Goal: Transaction & Acquisition: Purchase product/service

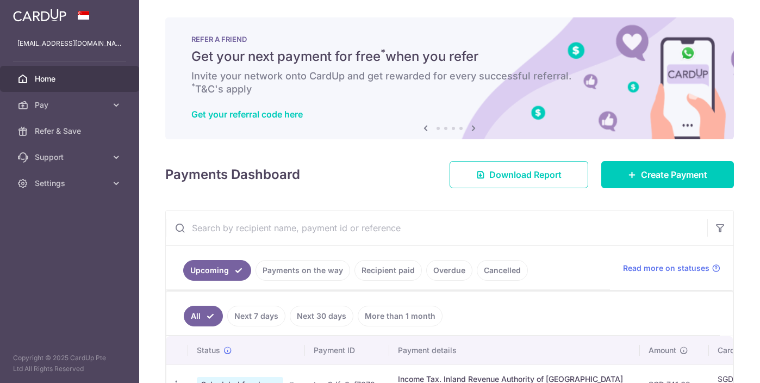
click at [46, 75] on span "Home" at bounding box center [71, 78] width 72 height 11
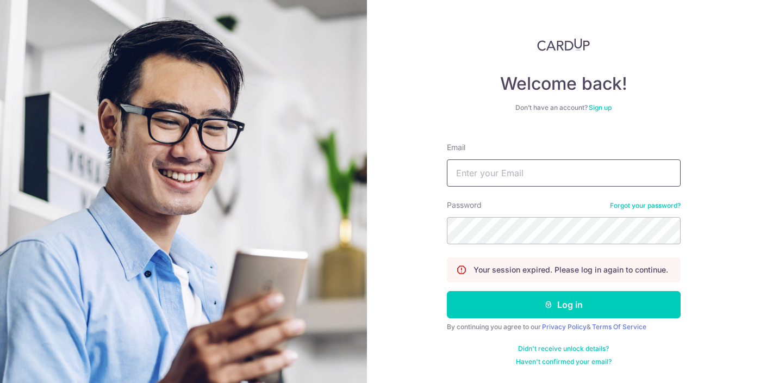
click at [534, 171] on input "Email" at bounding box center [564, 172] width 234 height 27
type input "[EMAIL_ADDRESS][DOMAIN_NAME]"
click at [447, 291] on button "Log in" at bounding box center [564, 304] width 234 height 27
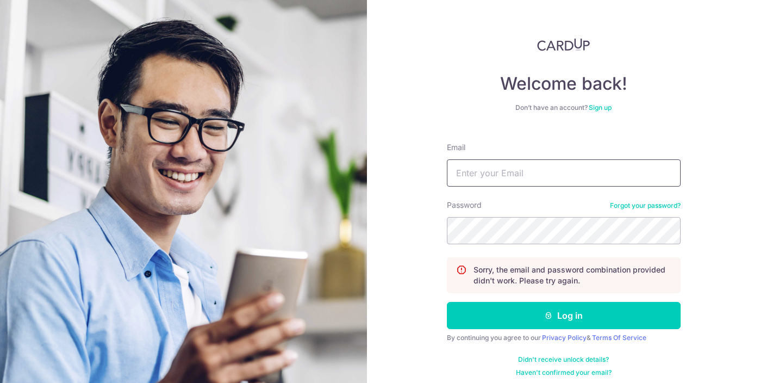
click at [484, 172] on input "Email" at bounding box center [564, 172] width 234 height 27
type input "[EMAIL_ADDRESS][DOMAIN_NAME]"
click at [447, 302] on button "Log in" at bounding box center [564, 315] width 234 height 27
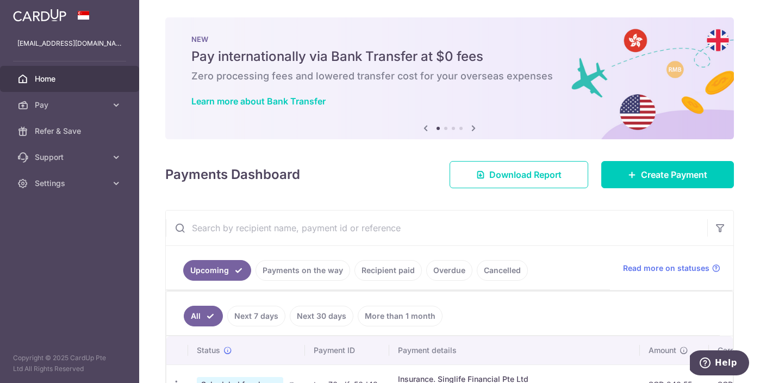
click at [387, 270] on link "Recipient paid" at bounding box center [387, 270] width 67 height 21
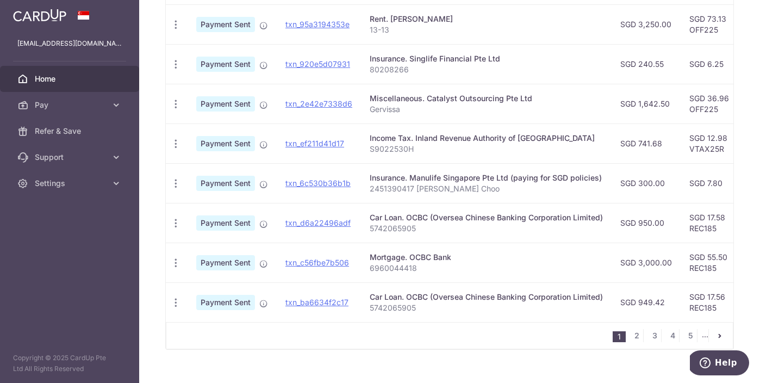
scroll to position [417, 0]
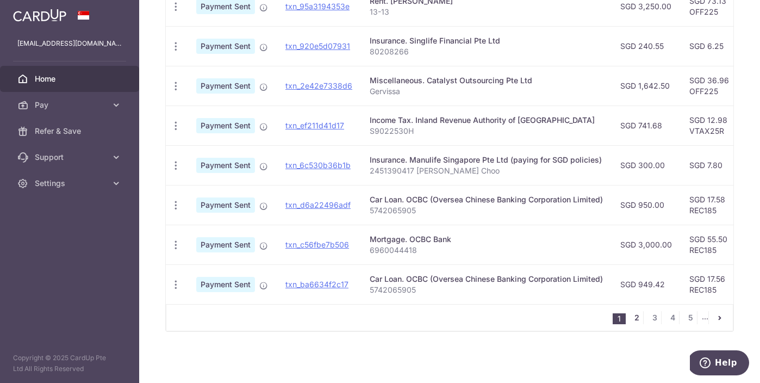
click at [630, 317] on link "2" at bounding box center [636, 317] width 13 height 13
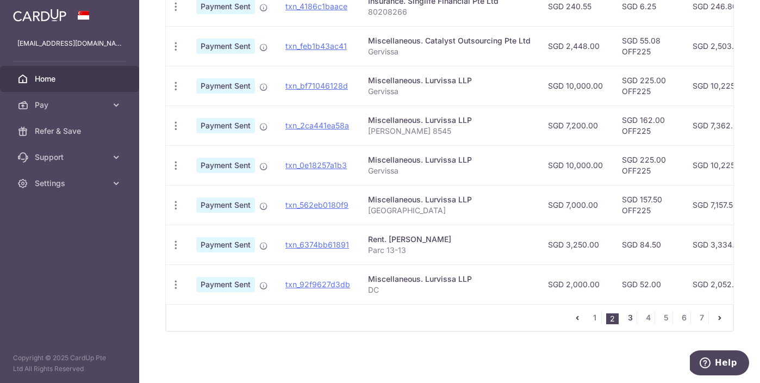
click at [625, 316] on link "3" at bounding box center [629, 317] width 13 height 13
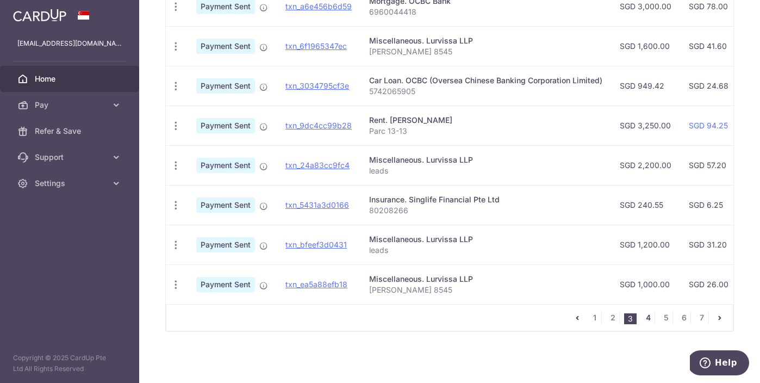
click at [642, 319] on link "4" at bounding box center [647, 317] width 13 height 13
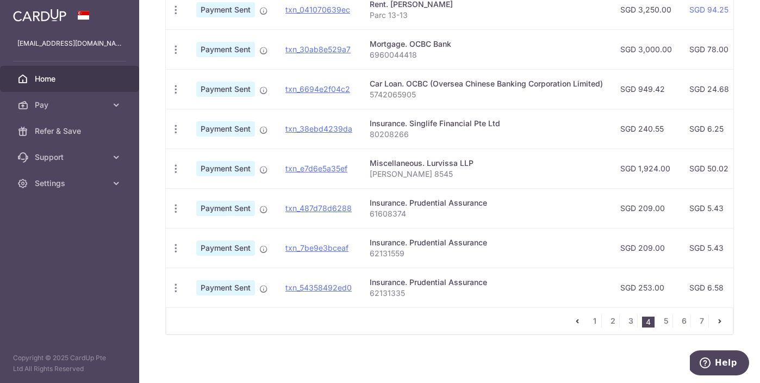
scroll to position [411, 0]
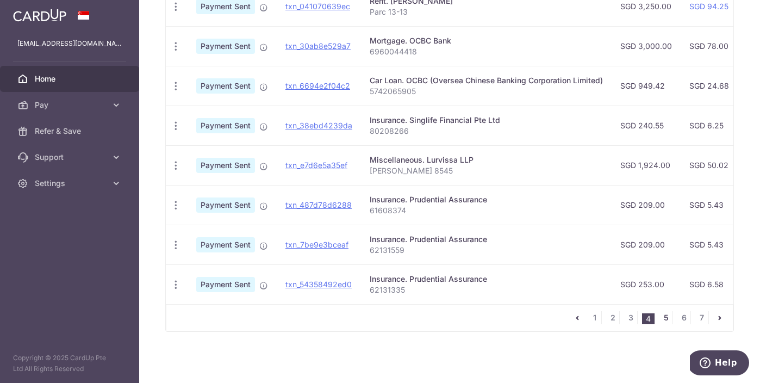
click at [663, 324] on link "5" at bounding box center [665, 317] width 13 height 13
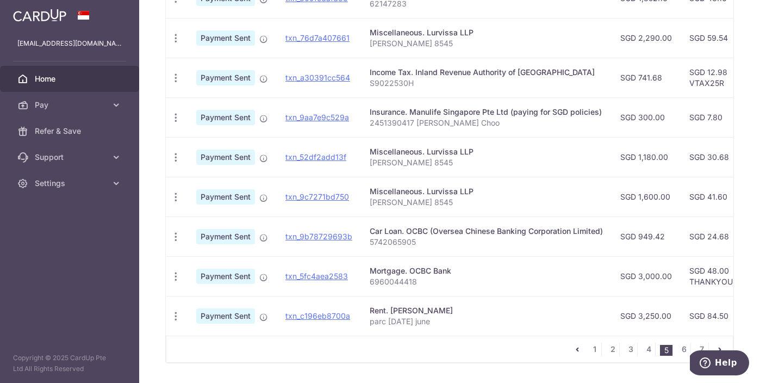
scroll to position [397, 0]
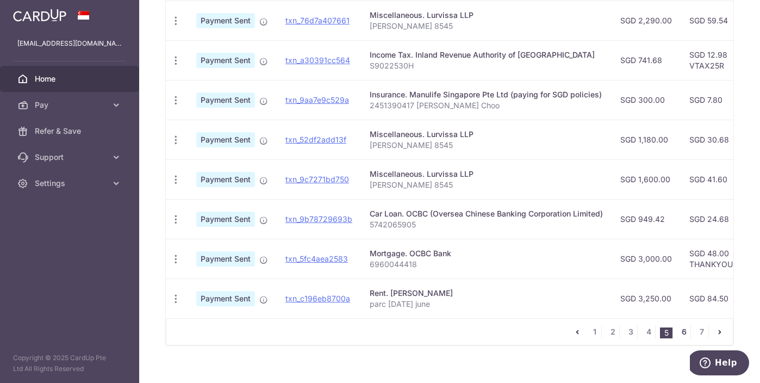
click at [677, 338] on link "6" at bounding box center [683, 331] width 13 height 13
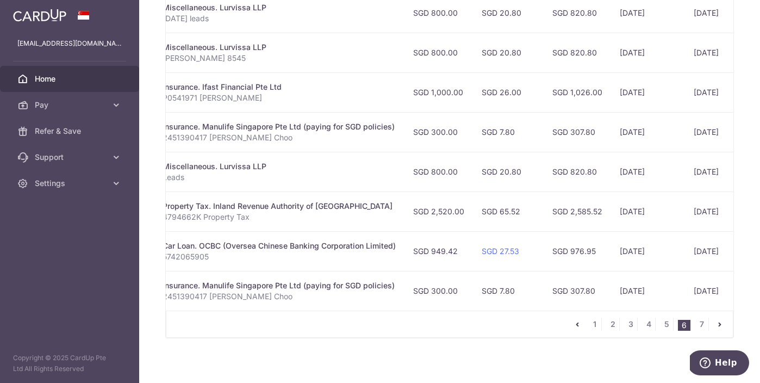
scroll to position [0, 239]
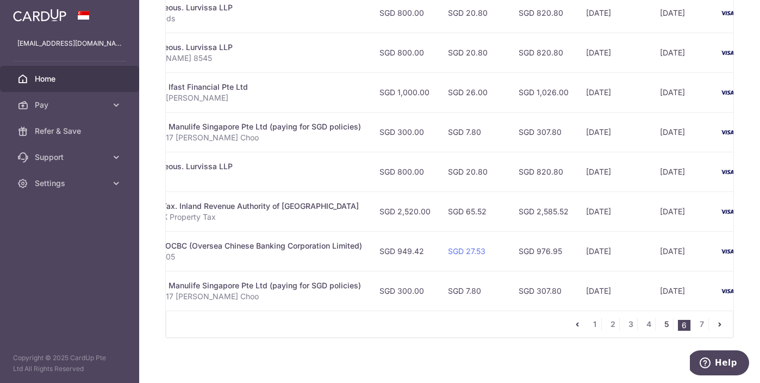
click at [660, 330] on link "5" at bounding box center [666, 323] width 13 height 13
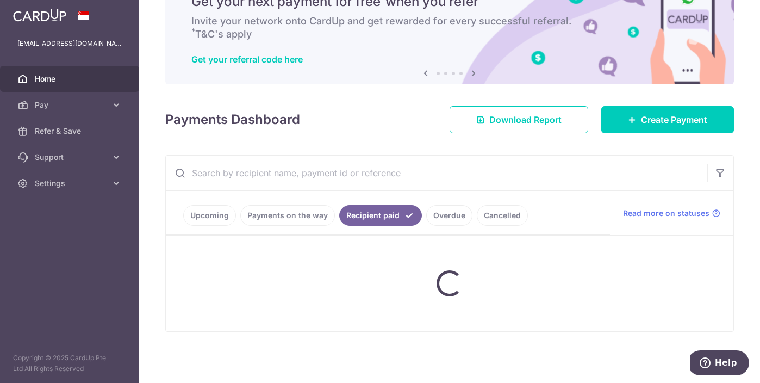
click at [485, 212] on link "Cancelled" at bounding box center [502, 215] width 51 height 21
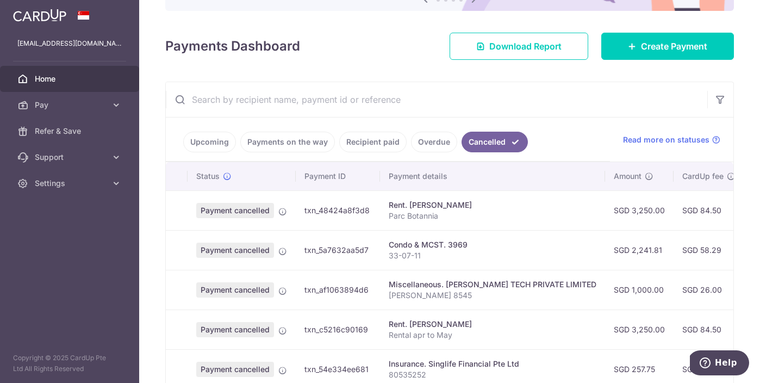
scroll to position [133, 0]
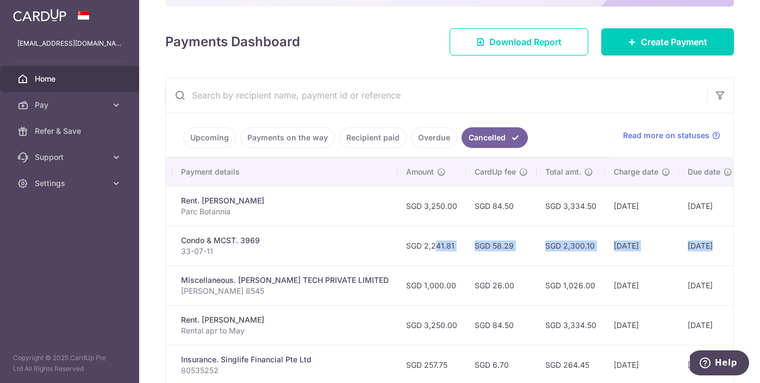
drag, startPoint x: 602, startPoint y: 247, endPoint x: 732, endPoint y: 248, distance: 129.4
click at [732, 248] on div "× Pause Schedule Pause all future payments in this series Pause just this one p…" at bounding box center [449, 191] width 621 height 383
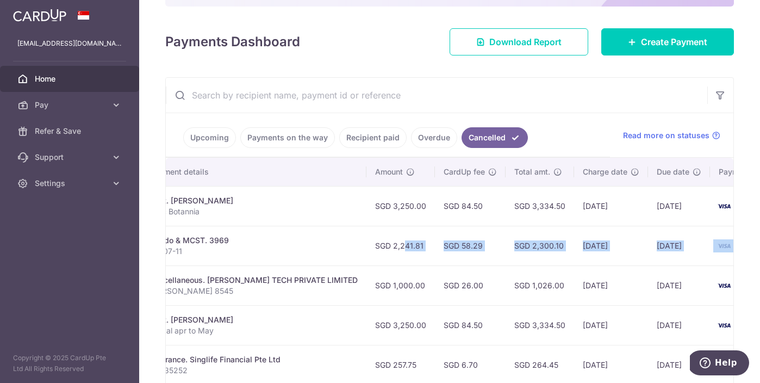
click at [657, 253] on td "24/04/2025" at bounding box center [679, 246] width 62 height 40
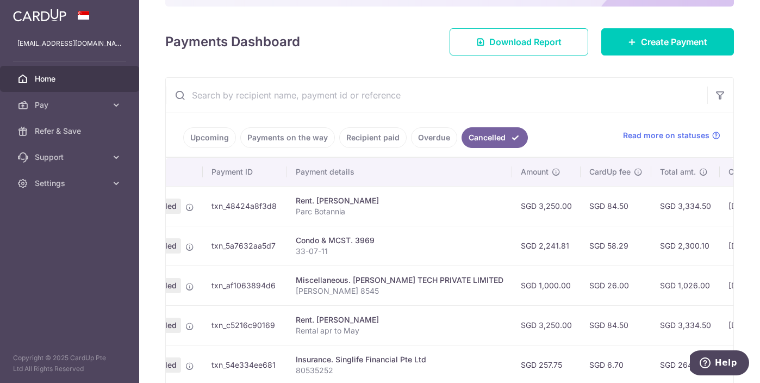
drag, startPoint x: 215, startPoint y: 241, endPoint x: 162, endPoint y: 239, distance: 53.3
click at [162, 239] on div "× Pause Schedule Pause all future payments in this series Pause just this one p…" at bounding box center [449, 191] width 621 height 383
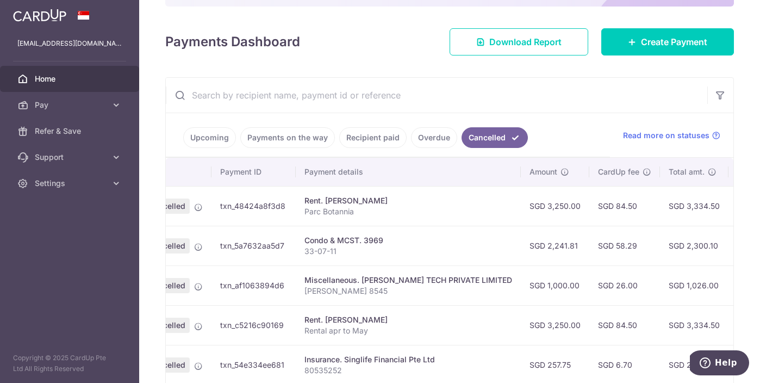
click at [359, 252] on p "33-07-11" at bounding box center [408, 251] width 208 height 11
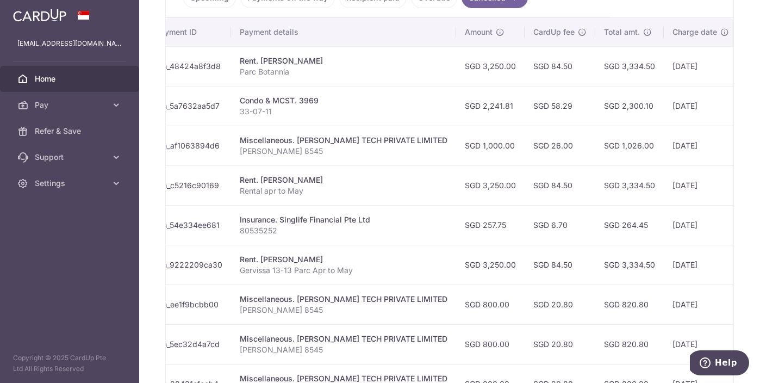
scroll to position [0, 269]
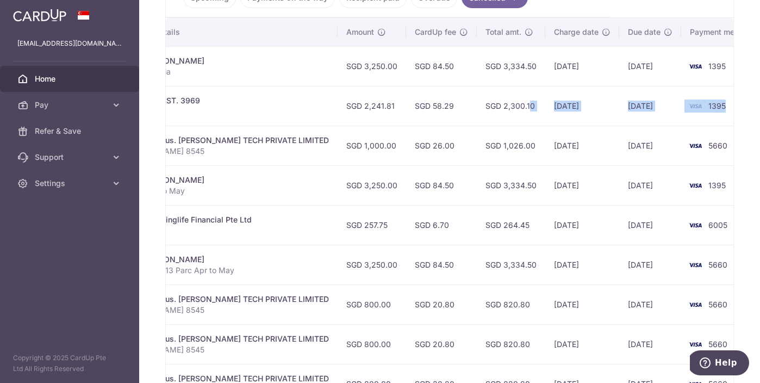
drag, startPoint x: 663, startPoint y: 105, endPoint x: 736, endPoint y: 107, distance: 73.4
click at [736, 107] on div "× Pause Schedule Pause all future payments in this series Pause just this one p…" at bounding box center [449, 191] width 621 height 383
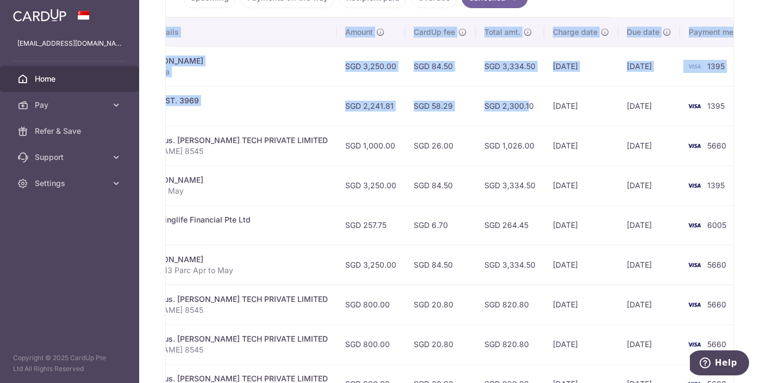
click at [244, 140] on div "Miscellaneous. MISS NIU TECH PRIVATE LIMITED" at bounding box center [224, 140] width 208 height 11
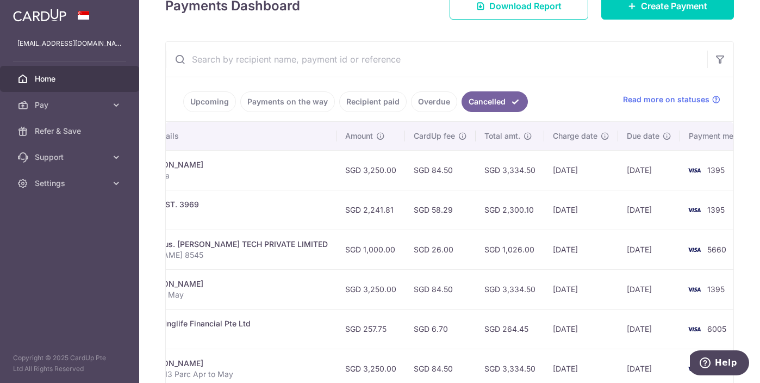
scroll to position [0, 110]
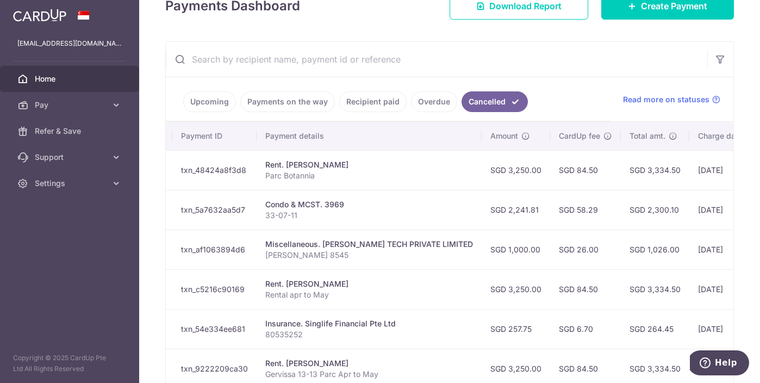
drag, startPoint x: 198, startPoint y: 205, endPoint x: 155, endPoint y: 205, distance: 42.4
click at [155, 205] on div "× Pause Schedule Pause all future payments in this series Pause just this one p…" at bounding box center [449, 191] width 621 height 383
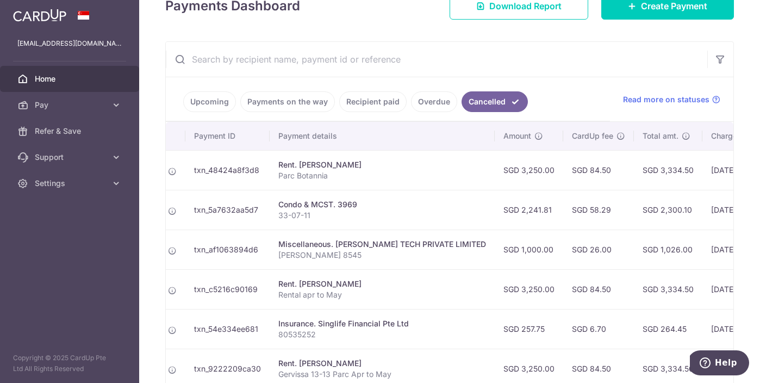
click at [251, 214] on td "txn_5a7632aa5d7" at bounding box center [227, 210] width 84 height 40
drag, startPoint x: 354, startPoint y: 203, endPoint x: 278, endPoint y: 204, distance: 76.1
click at [278, 204] on div "Condo & MCST. 3969" at bounding box center [382, 204] width 208 height 11
copy div "Condo & MCST. 3969"
click at [58, 107] on span "Pay" at bounding box center [71, 104] width 72 height 11
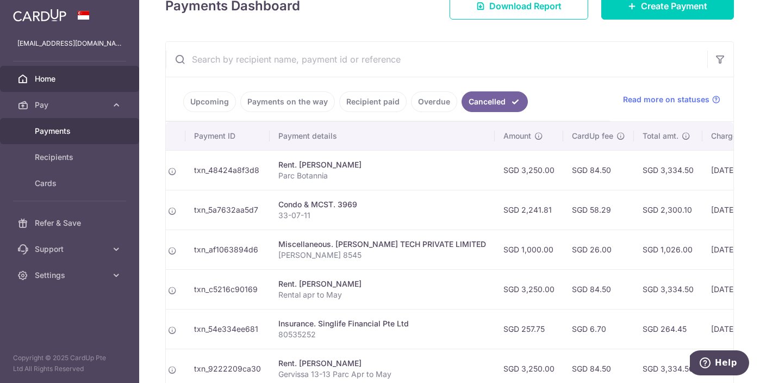
click at [61, 127] on span "Payments" at bounding box center [71, 131] width 72 height 11
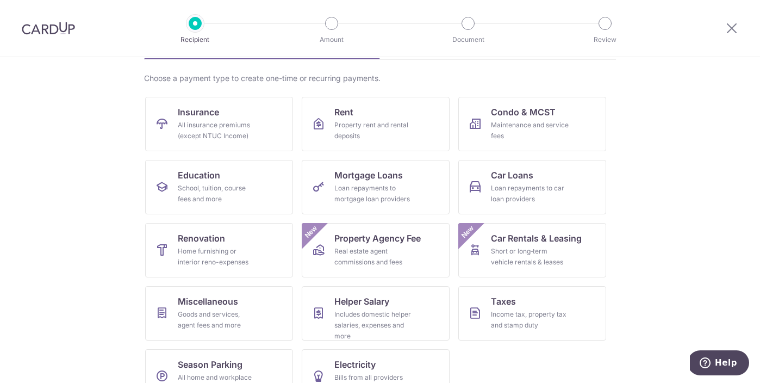
scroll to position [76, 0]
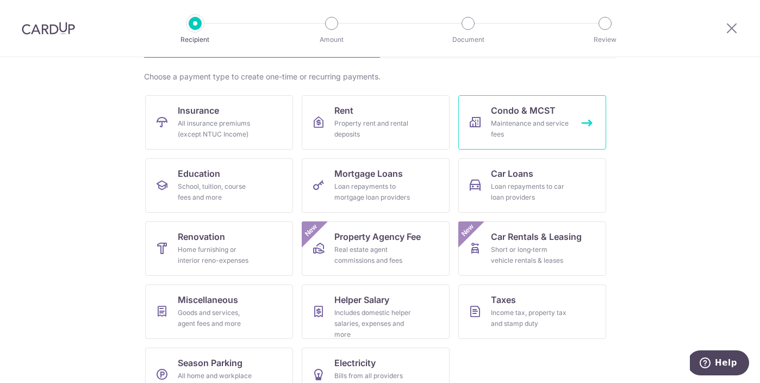
click at [511, 134] on div "Maintenance and service fees" at bounding box center [530, 129] width 78 height 22
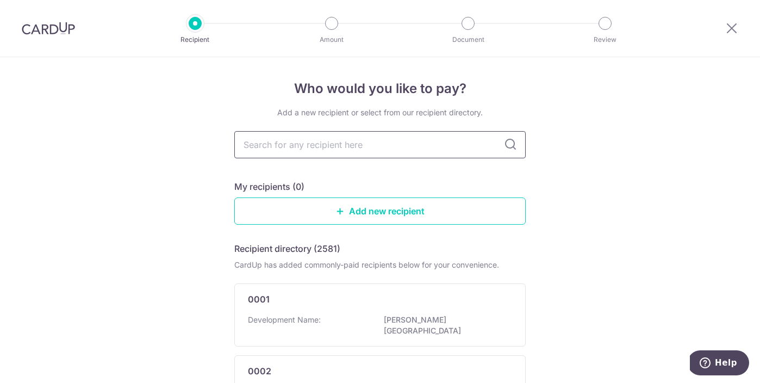
type input "Condo & MCST. 3969"
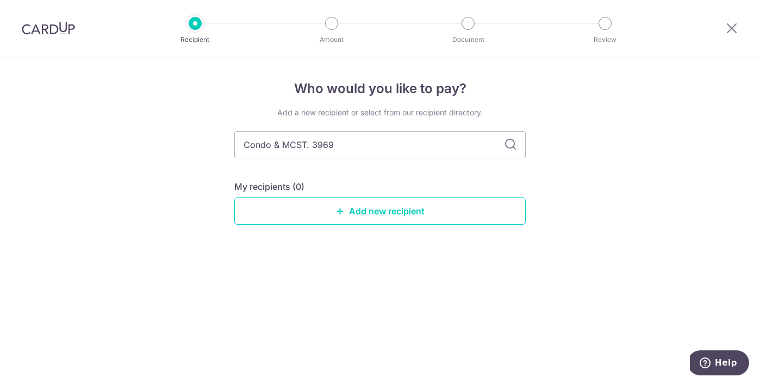
drag, startPoint x: 282, startPoint y: 145, endPoint x: 221, endPoint y: 142, distance: 60.4
click at [221, 142] on div "Who would you like to pay? Add a new recipient or select from our recipient dir…" at bounding box center [380, 220] width 760 height 326
type input "MCST. 3969"
click at [275, 145] on input "MCST. 3969" at bounding box center [379, 144] width 291 height 27
type input "3969"
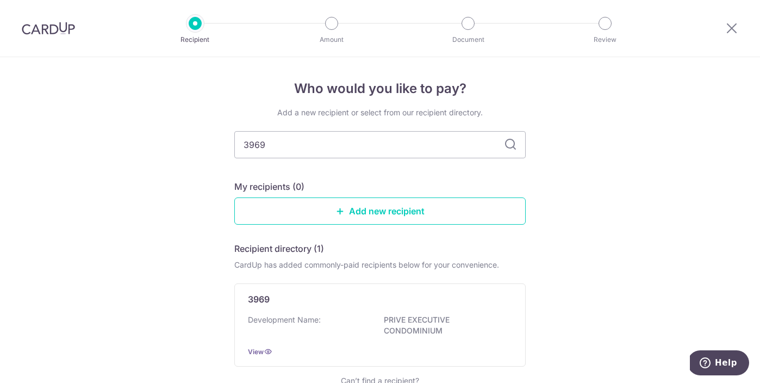
click at [511, 142] on icon at bounding box center [510, 144] width 13 height 13
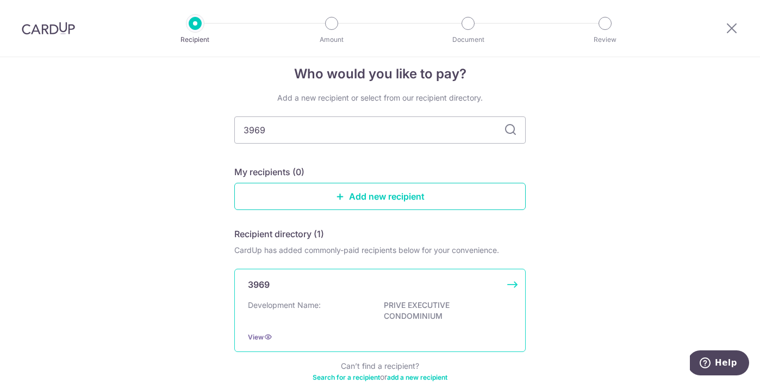
scroll to position [22, 0]
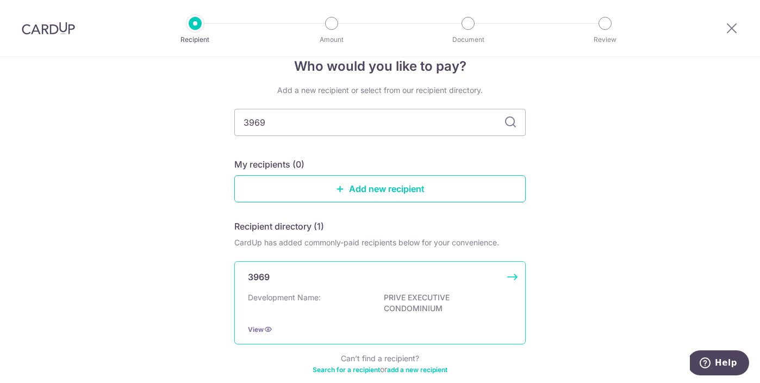
click at [366, 286] on div "3969 Development Name: PRIVE EXECUTIVE CONDOMINIUM View" at bounding box center [379, 302] width 291 height 83
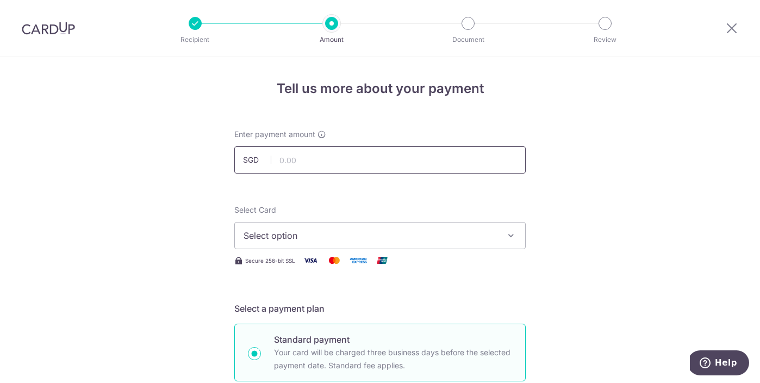
click at [308, 157] on input "text" at bounding box center [379, 159] width 291 height 27
type input "2,127.65"
click at [321, 240] on span "Select option" at bounding box center [370, 235] width 253 height 13
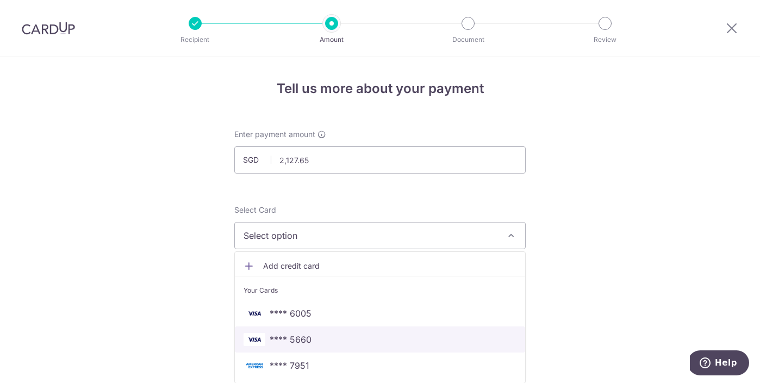
click at [316, 338] on span "**** 5660" at bounding box center [380, 339] width 273 height 13
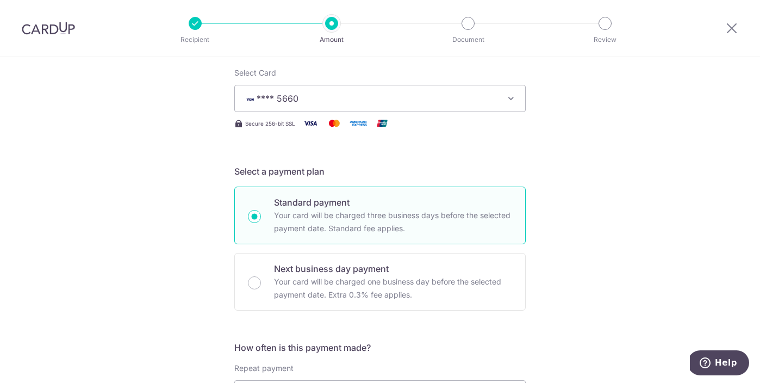
scroll to position [351, 0]
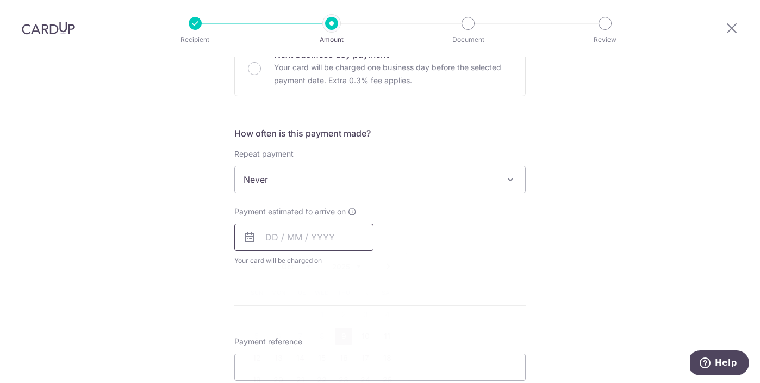
click at [284, 232] on input "text" at bounding box center [303, 236] width 139 height 27
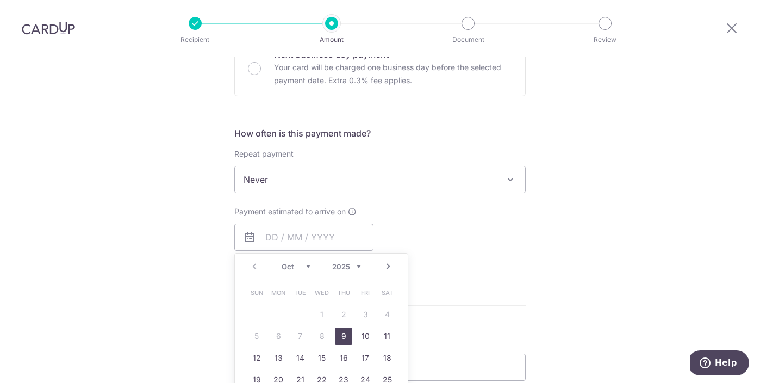
click at [336, 335] on link "9" at bounding box center [343, 335] width 17 height 17
type input "[DATE]"
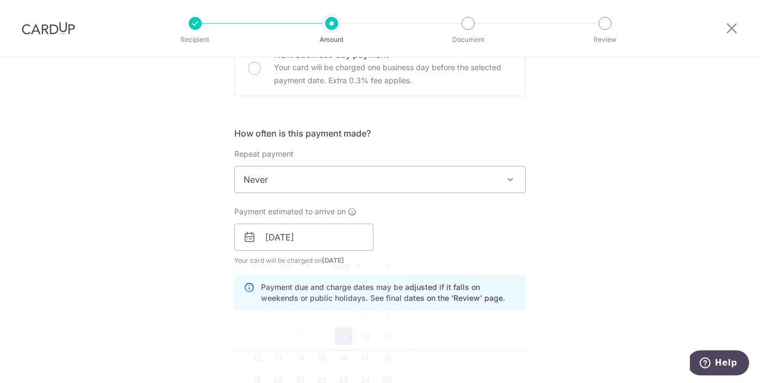
click at [480, 311] on div "How often is this payment made? Repeat payment Never Every week Every month Eve…" at bounding box center [379, 223] width 291 height 192
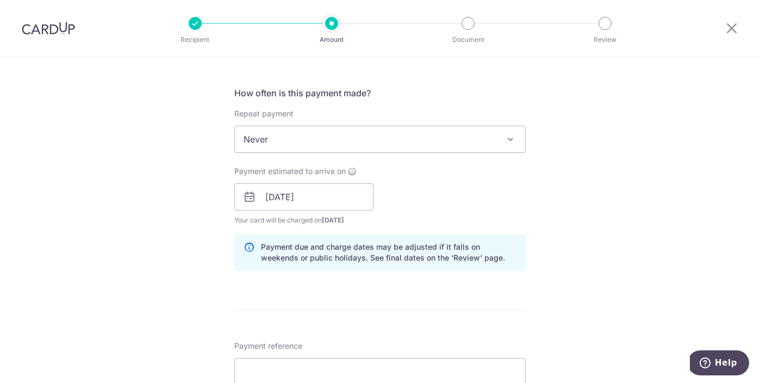
scroll to position [561, 0]
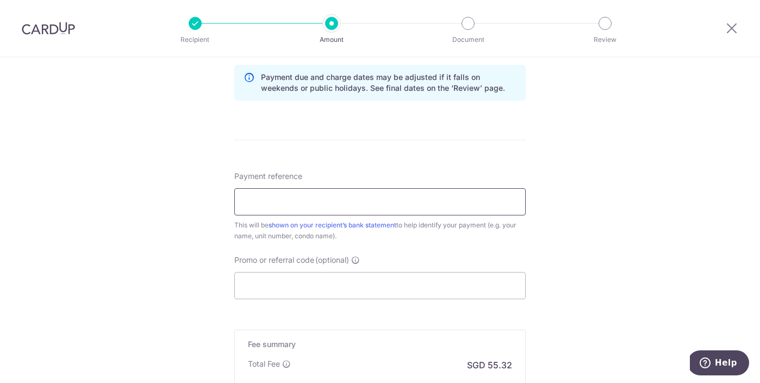
click at [317, 203] on input "Payment reference" at bounding box center [379, 201] width 291 height 27
click at [600, 151] on div "Tell us more about your payment Enter payment amount SGD 2,127.65 2127.65 Selec…" at bounding box center [380, 10] width 760 height 1028
click at [262, 207] on input "Payment reference" at bounding box center [379, 201] width 291 height 27
paste input "Mc3969-33-07-11-ST"
type input "Mc3969-33-07-11-ST"
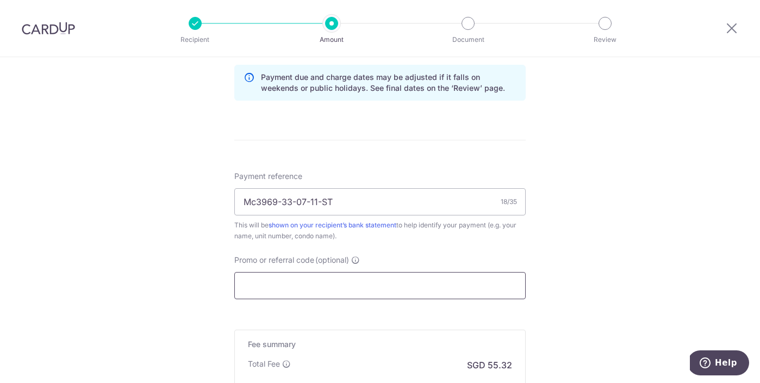
click at [370, 283] on input "Promo or referral code (optional)" at bounding box center [379, 285] width 291 height 27
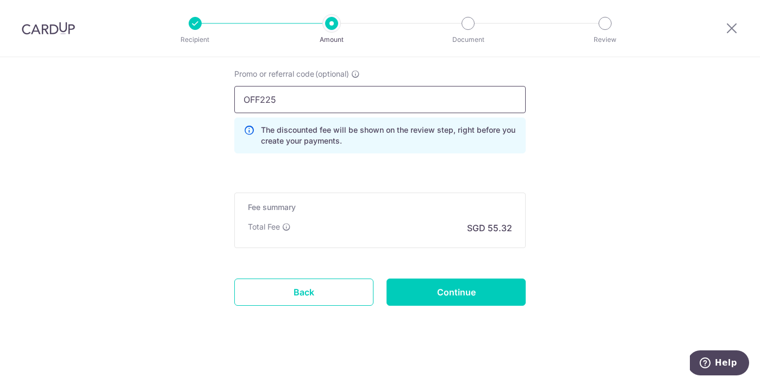
scroll to position [751, 0]
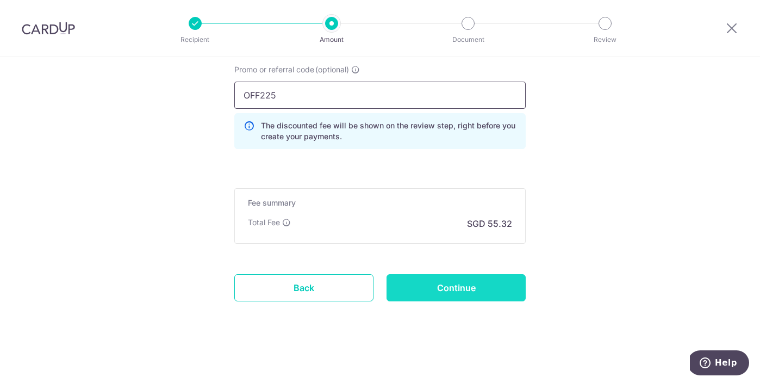
type input "OFF225"
click at [428, 289] on input "Continue" at bounding box center [455, 287] width 139 height 27
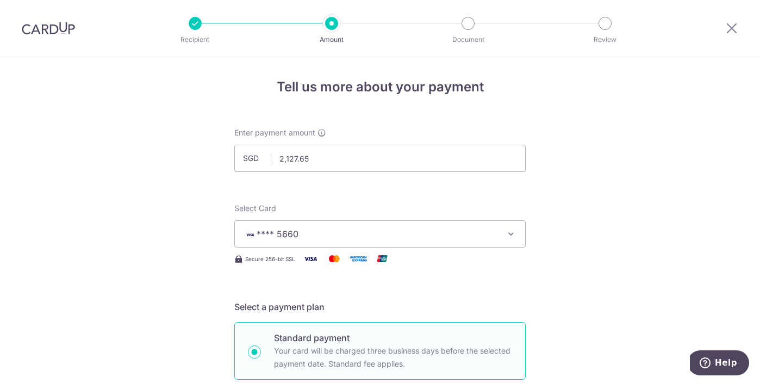
scroll to position [0, 0]
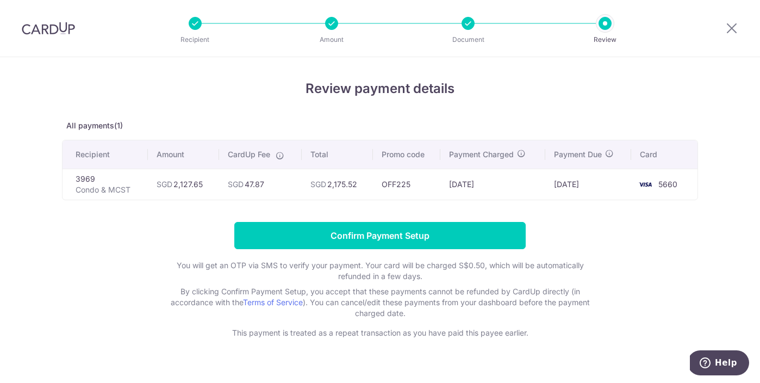
scroll to position [20, 0]
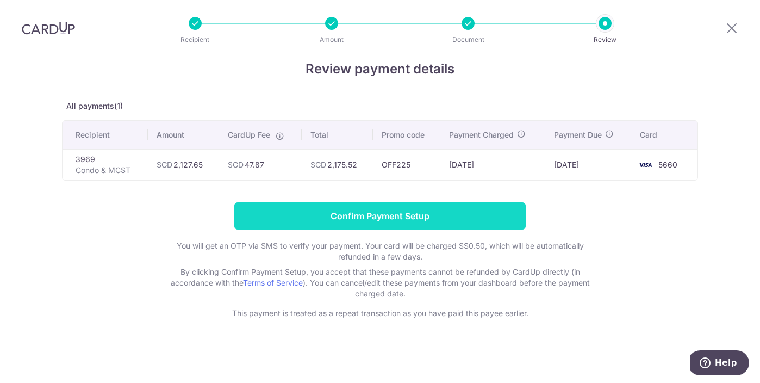
click at [411, 221] on input "Confirm Payment Setup" at bounding box center [379, 215] width 291 height 27
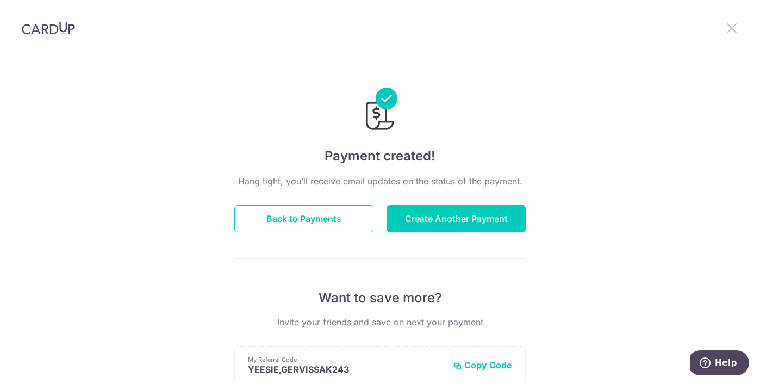
click at [733, 32] on icon at bounding box center [731, 28] width 13 height 14
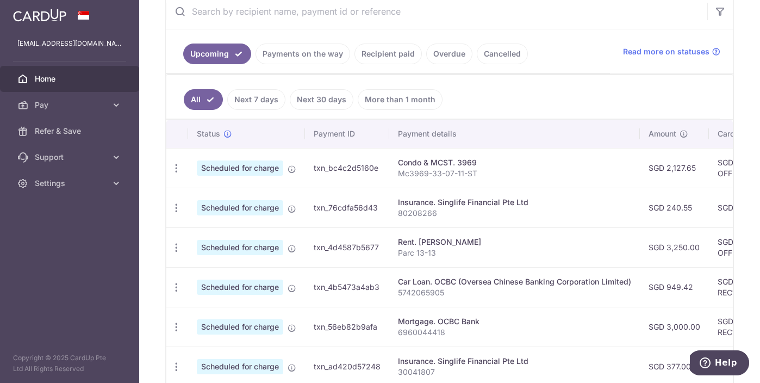
scroll to position [226, 0]
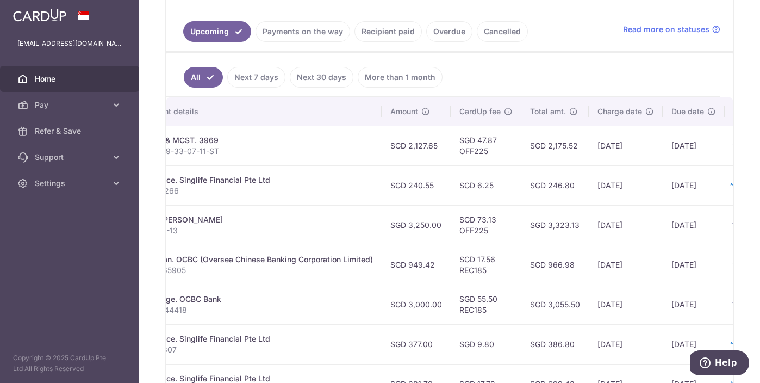
drag, startPoint x: 660, startPoint y: 222, endPoint x: 735, endPoint y: 223, distance: 75.0
click at [735, 223] on div "× Pause Schedule Pause all future payments in this series Pause just this one p…" at bounding box center [449, 191] width 621 height 383
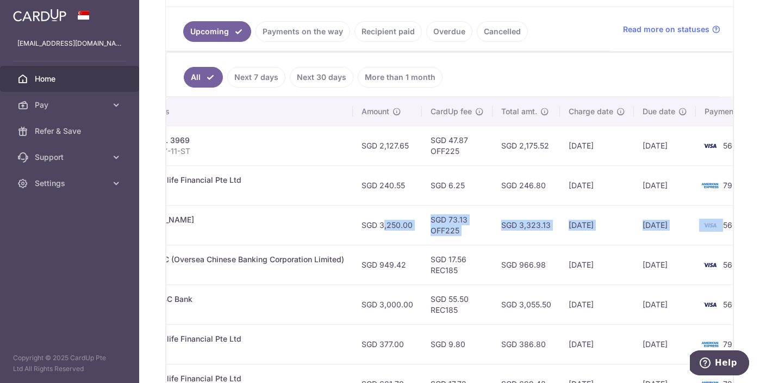
click at [667, 238] on td "[DATE]" at bounding box center [665, 225] width 62 height 40
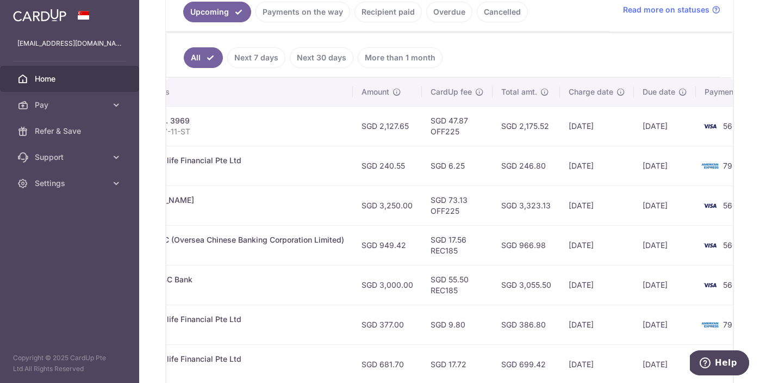
scroll to position [246, 0]
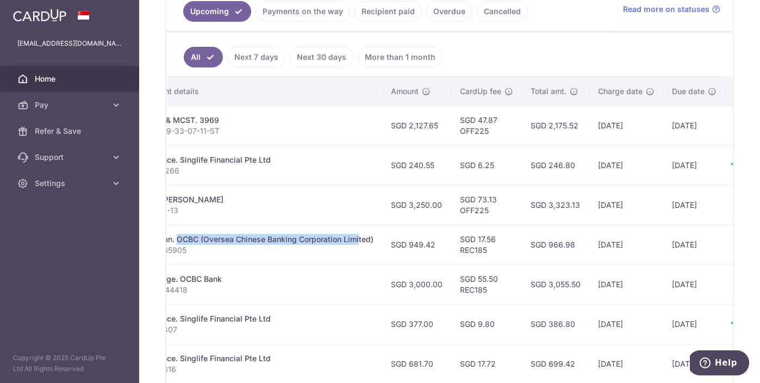
drag, startPoint x: 298, startPoint y: 239, endPoint x: 164, endPoint y: 238, distance: 134.3
click at [164, 238] on div "× Pause Schedule Pause all future payments in this series Pause just this one p…" at bounding box center [449, 191] width 621 height 383
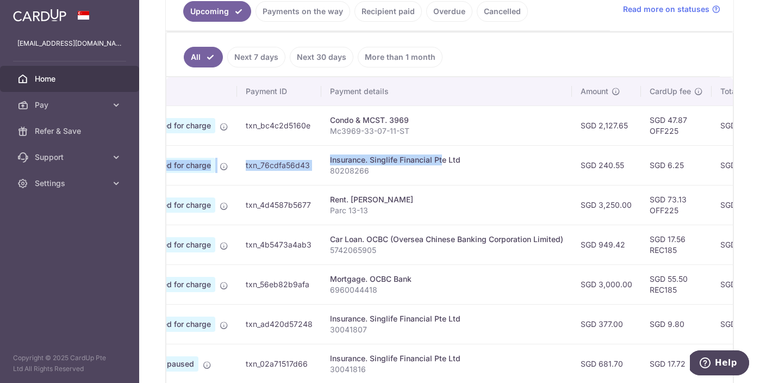
scroll to position [0, 0]
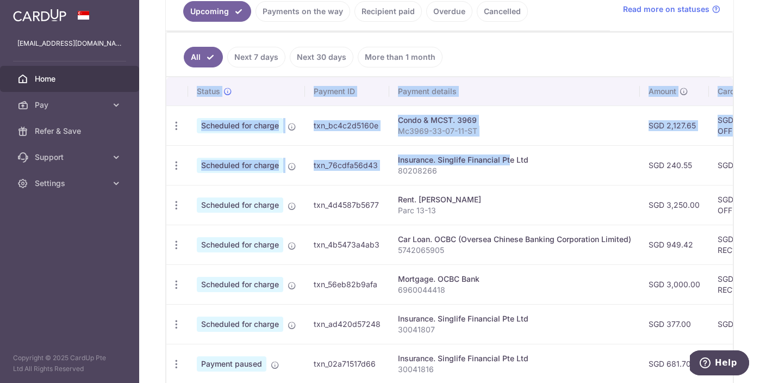
drag, startPoint x: 236, startPoint y: 163, endPoint x: 158, endPoint y: 163, distance: 78.3
click at [158, 163] on div "× Pause Schedule Pause all future payments in this series Pause just this one p…" at bounding box center [449, 191] width 621 height 383
click at [289, 143] on td "Scheduled for charge" at bounding box center [246, 125] width 117 height 40
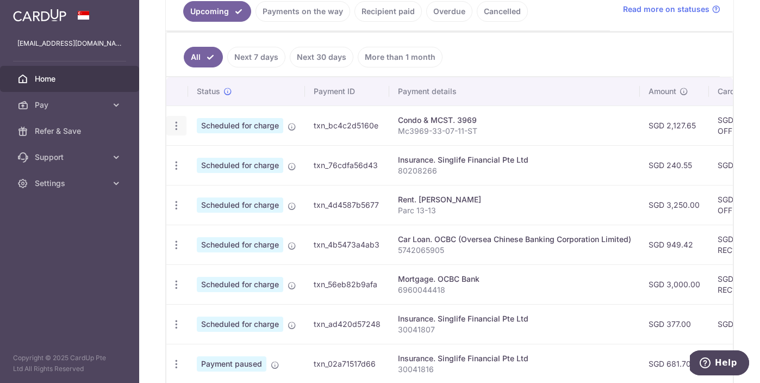
click at [176, 128] on icon "button" at bounding box center [176, 125] width 11 height 11
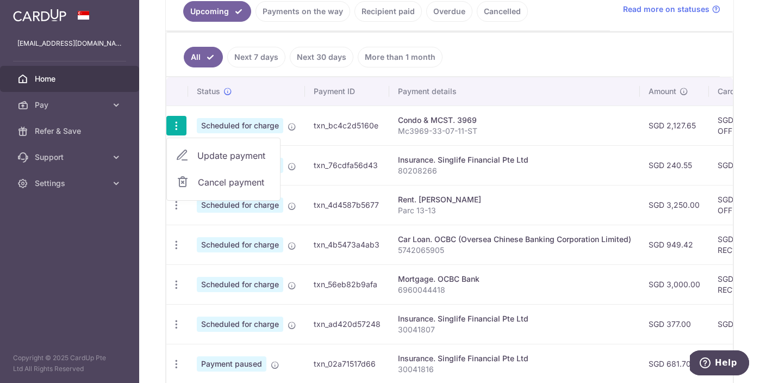
click at [154, 152] on div "× Pause Schedule Pause all future payments in this series Pause just this one p…" at bounding box center [449, 191] width 621 height 383
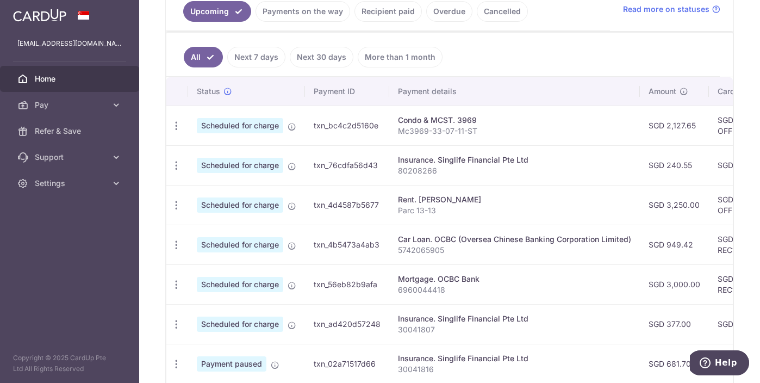
click at [380, 14] on link "Recipient paid" at bounding box center [387, 11] width 67 height 21
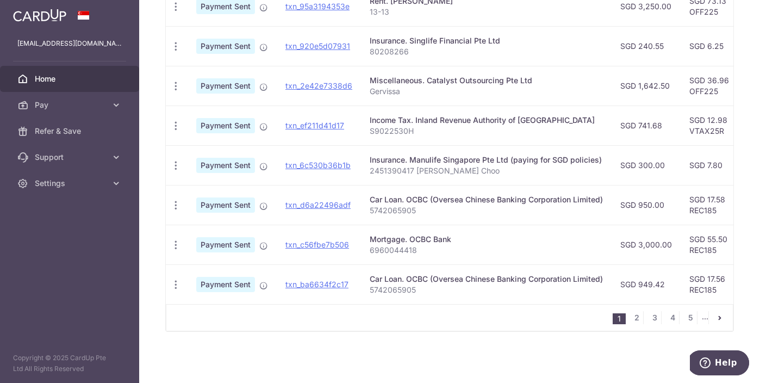
scroll to position [404, 0]
click at [633, 317] on link "2" at bounding box center [636, 317] width 13 height 13
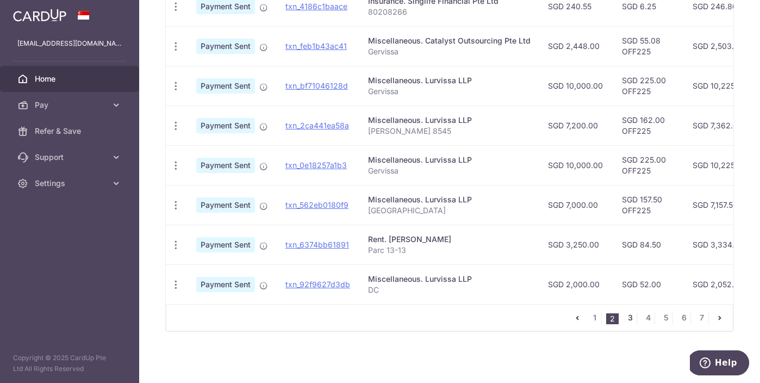
click at [623, 321] on link "3" at bounding box center [629, 317] width 13 height 13
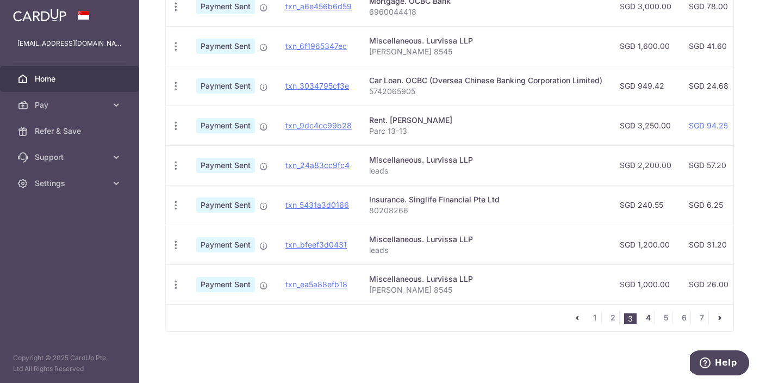
click at [641, 316] on link "4" at bounding box center [647, 317] width 13 height 13
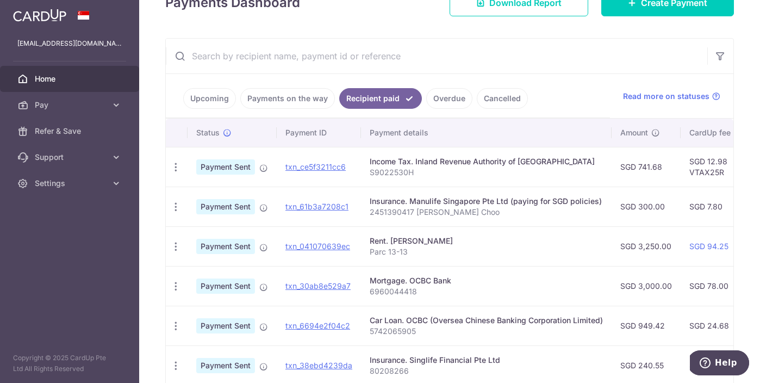
scroll to position [207, 0]
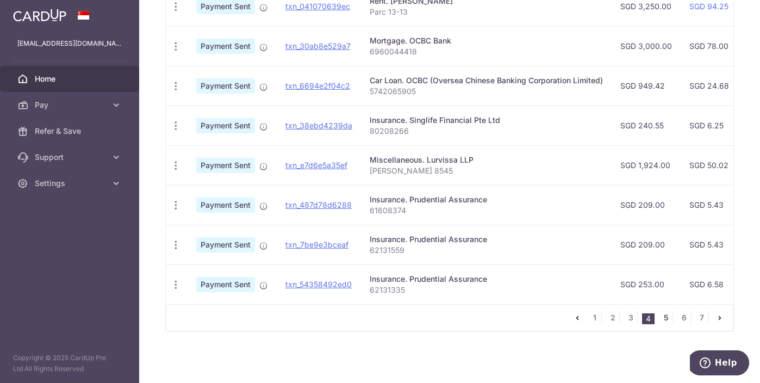
click at [660, 315] on link "5" at bounding box center [665, 317] width 13 height 13
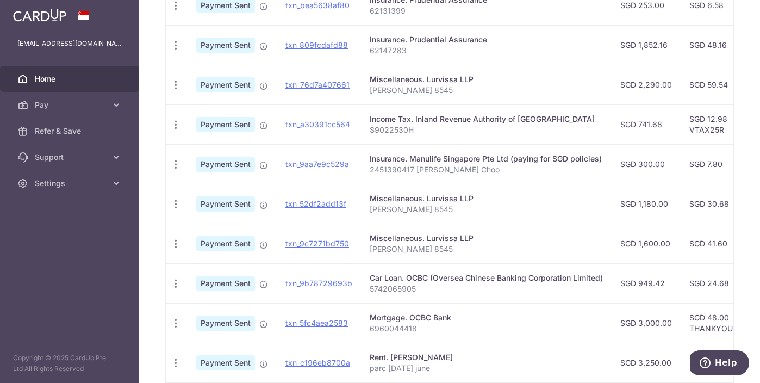
scroll to position [380, 0]
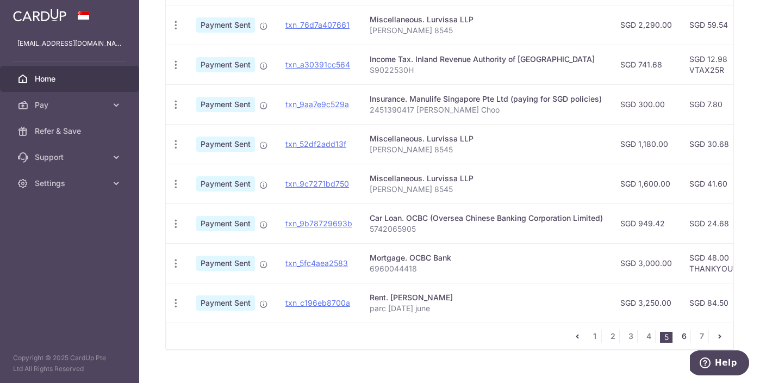
click at [677, 340] on link "6" at bounding box center [683, 335] width 13 height 13
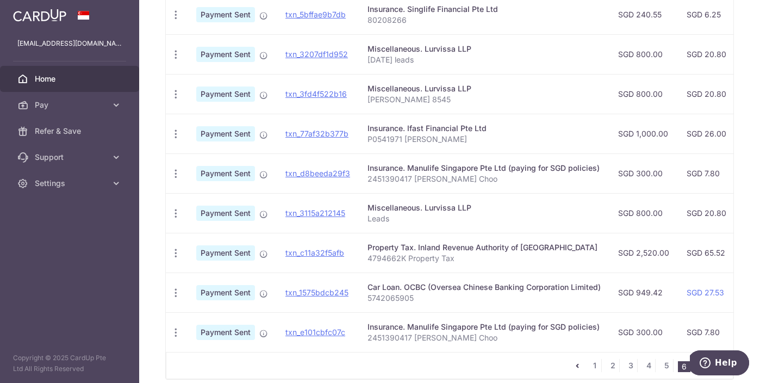
scroll to position [404, 0]
